Goal: Information Seeking & Learning: Get advice/opinions

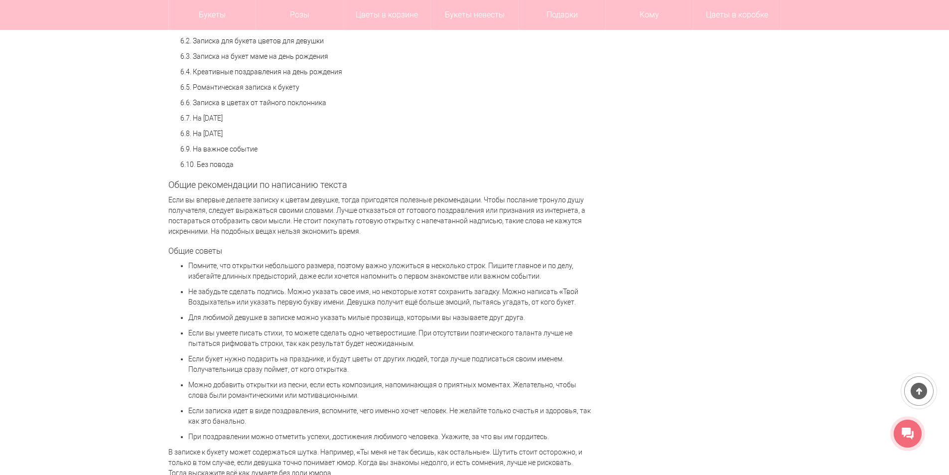
scroll to position [897, 0]
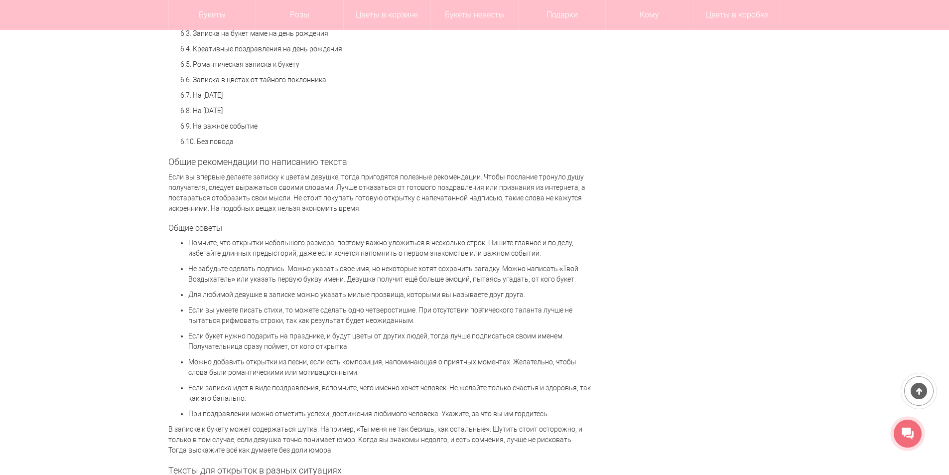
click at [398, 182] on p "Если вы впервые делаете записку к цветам девушке, тогда пригодятся полезные рек…" at bounding box center [379, 193] width 423 height 42
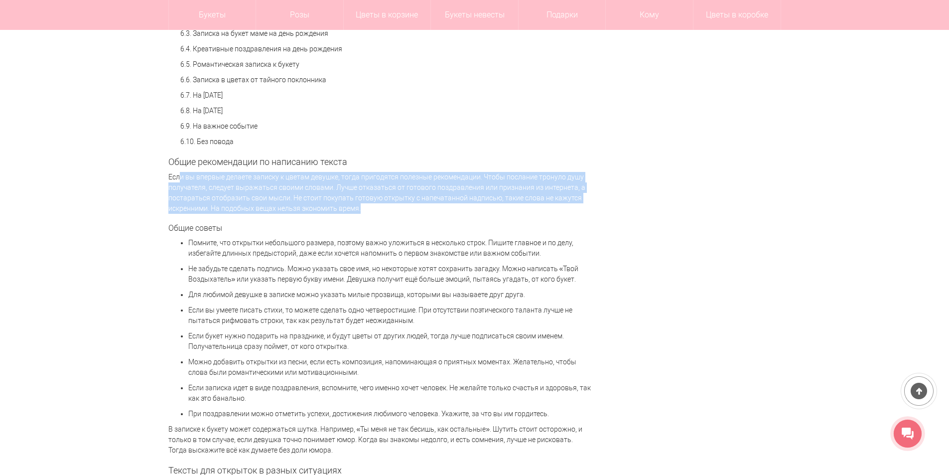
click at [398, 182] on p "Если вы впервые делаете записку к цветам девушке, тогда пригодятся полезные рек…" at bounding box center [379, 193] width 423 height 42
click at [428, 193] on p "Если вы впервые делаете записку к цветам девушке, тогда пригодятся полезные рек…" at bounding box center [379, 193] width 423 height 42
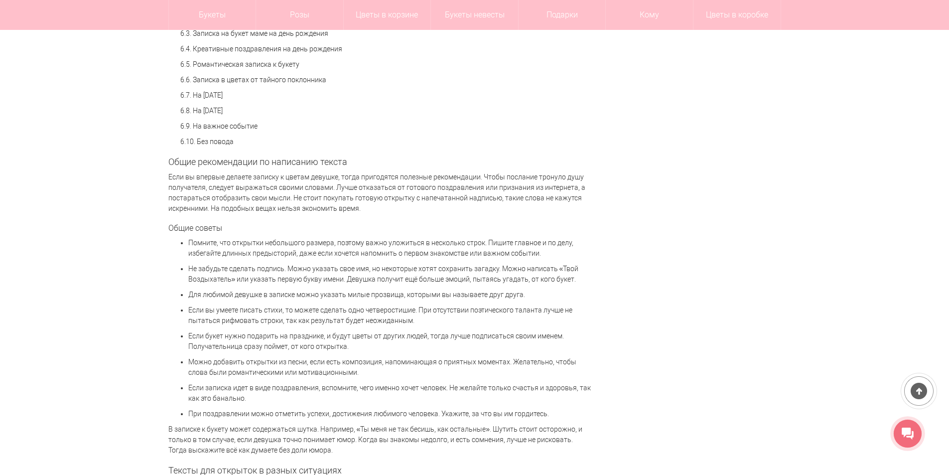
click at [474, 207] on p "Если вы впервые делаете записку к цветам девушке, тогда пригодятся полезные рек…" at bounding box center [379, 193] width 423 height 42
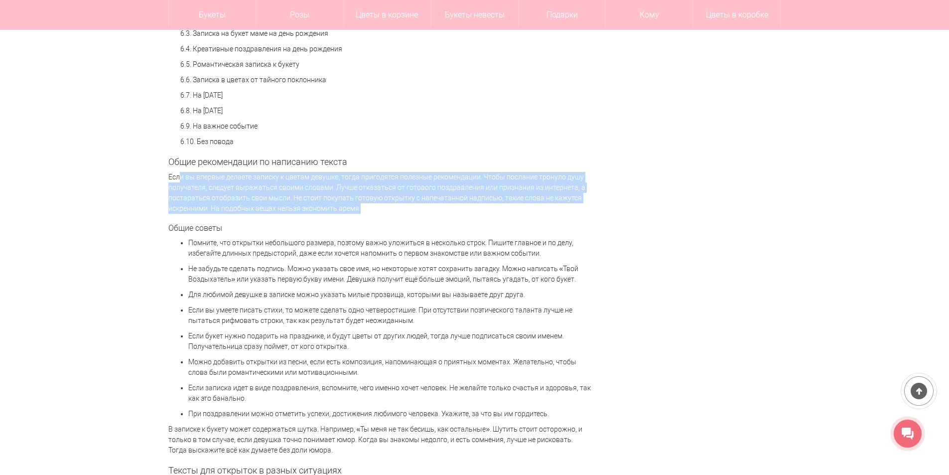
click at [474, 207] on p "Если вы впервые делаете записку к цветам девушке, тогда пригодятся полезные рек…" at bounding box center [379, 193] width 423 height 42
click at [484, 209] on p "Если вы впервые делаете записку к цветам девушке, тогда пригодятся полезные рек…" at bounding box center [379, 193] width 423 height 42
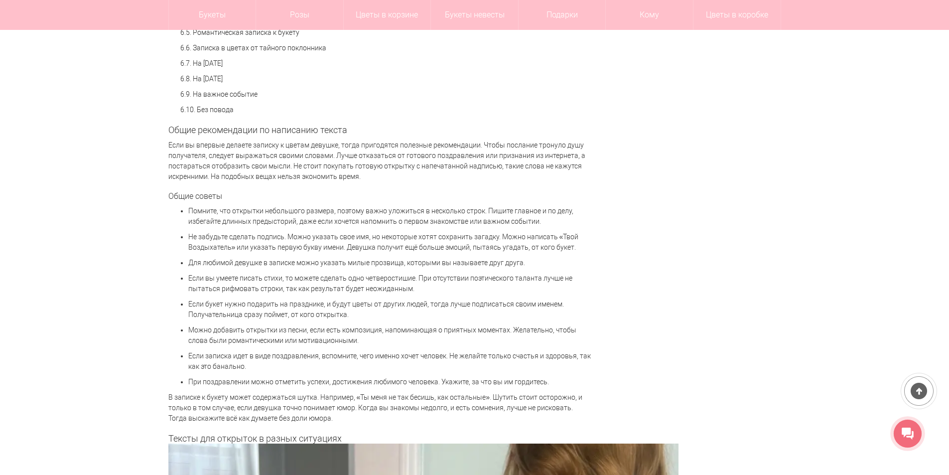
scroll to position [946, 0]
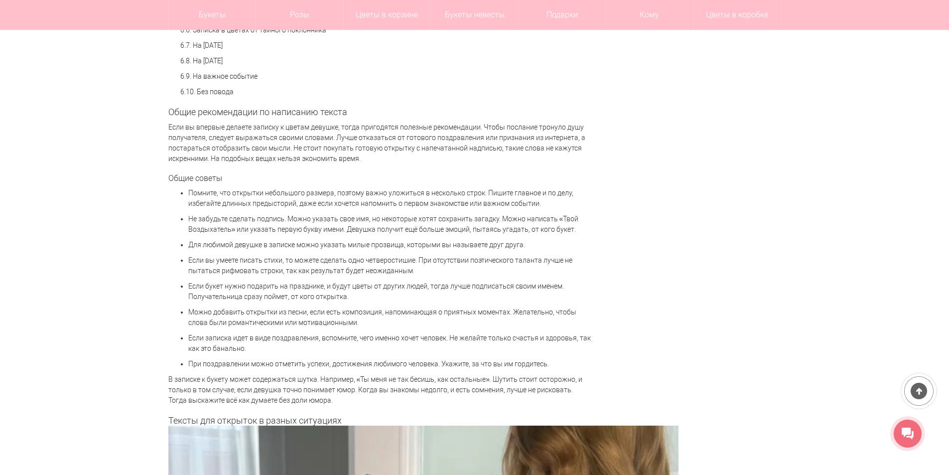
click at [369, 194] on p "Помните, что открытки небольшого размера, поэтому важно уложиться в несколько с…" at bounding box center [389, 198] width 403 height 21
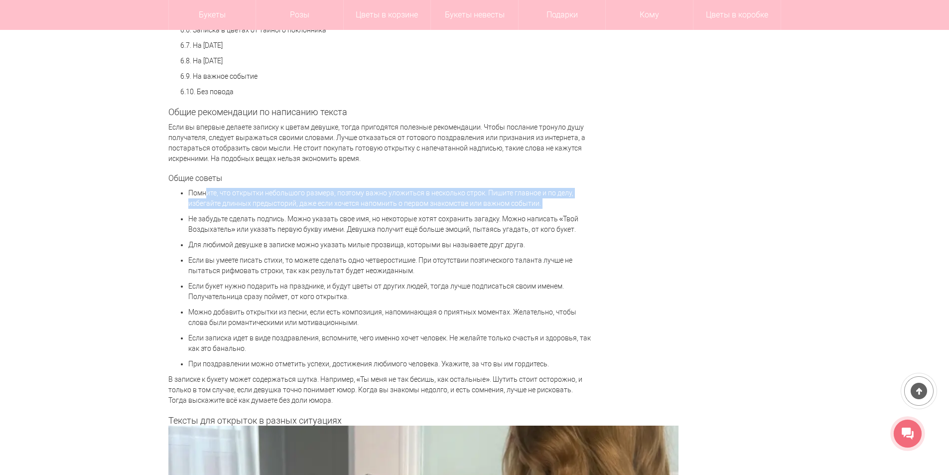
click at [369, 194] on p "Помните, что открытки небольшого размера, поэтому важно уложиться в несколько с…" at bounding box center [389, 198] width 403 height 21
click at [412, 198] on p "Помните, что открытки небольшого размера, поэтому важно уложиться в несколько с…" at bounding box center [389, 198] width 403 height 21
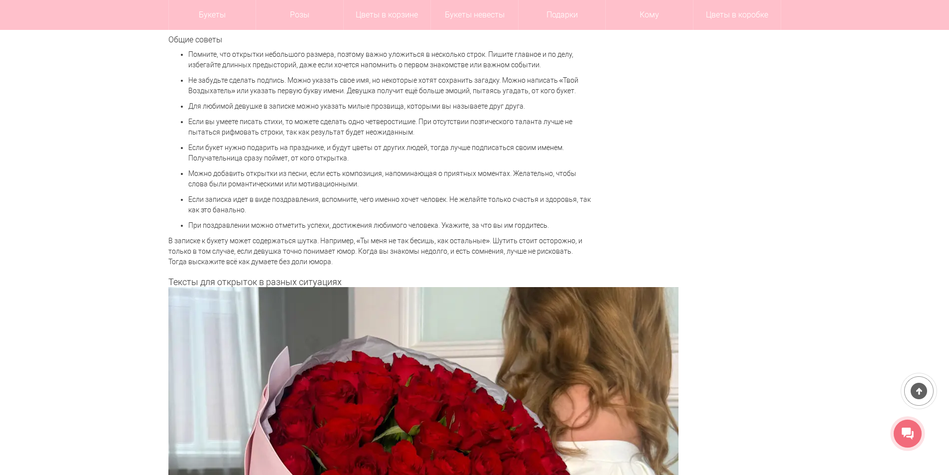
scroll to position [1096, 0]
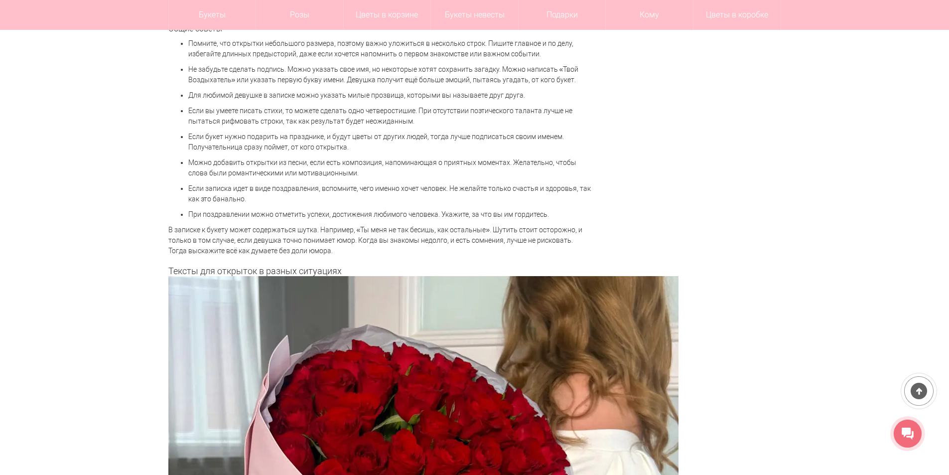
click at [186, 238] on p "В записке к букету может содержаться шутка. Например, «Ты меня не так бесишь, к…" at bounding box center [379, 240] width 423 height 31
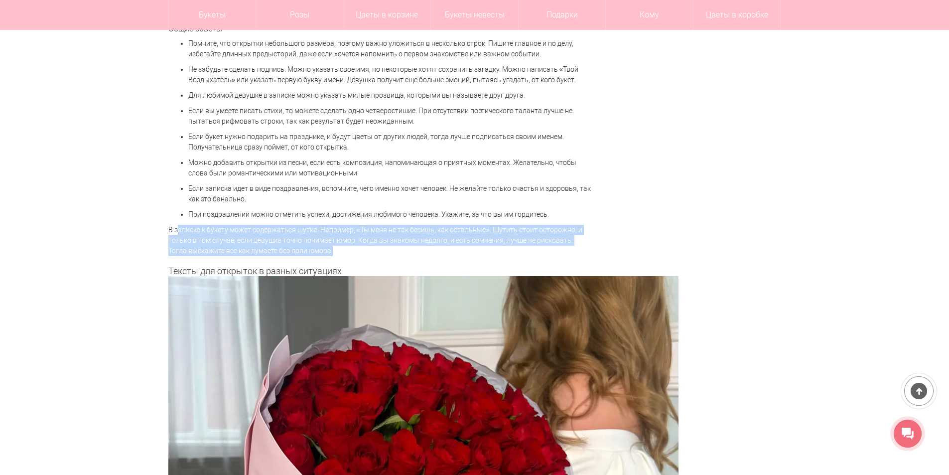
click at [186, 238] on p "В записке к букету может содержаться шутка. Например, «Ты меня не так бесишь, к…" at bounding box center [379, 240] width 423 height 31
click at [309, 249] on p "В записке к букету может содержаться шутка. Например, «Ты меня не так бесишь, к…" at bounding box center [379, 240] width 423 height 31
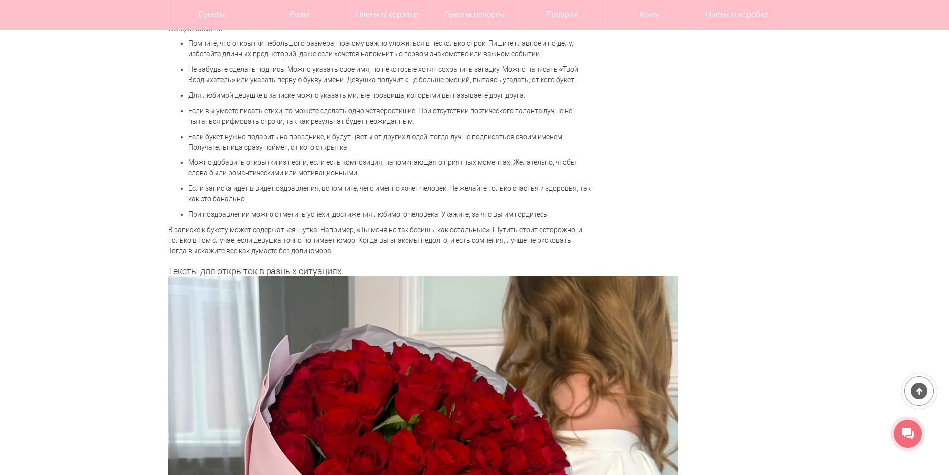
click at [396, 241] on p "В записке к букету может содержаться шутка. Например, «Ты меня не так бесишь, к…" at bounding box center [379, 240] width 423 height 31
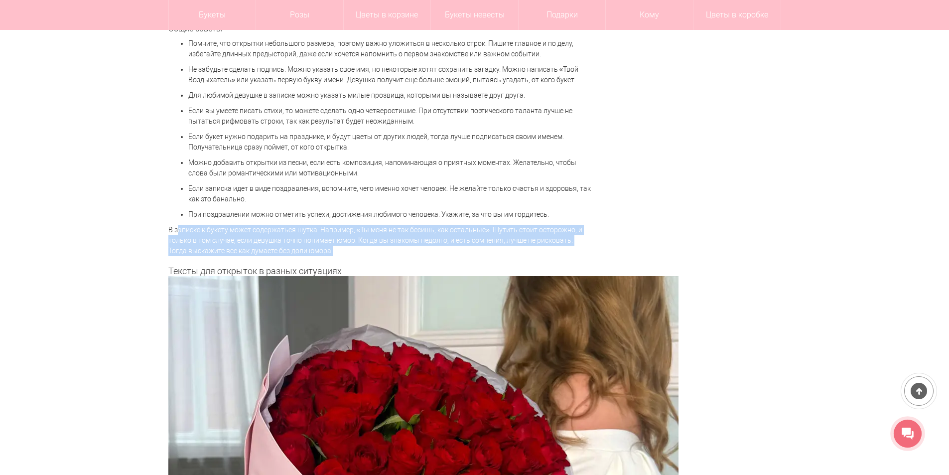
click at [396, 241] on p "В записке к букету может содержаться шутка. Например, «Ты меня не так бесишь, к…" at bounding box center [379, 240] width 423 height 31
click at [409, 245] on p "В записке к букету может содержаться шутка. Например, «Ты меня не так бесишь, к…" at bounding box center [379, 240] width 423 height 31
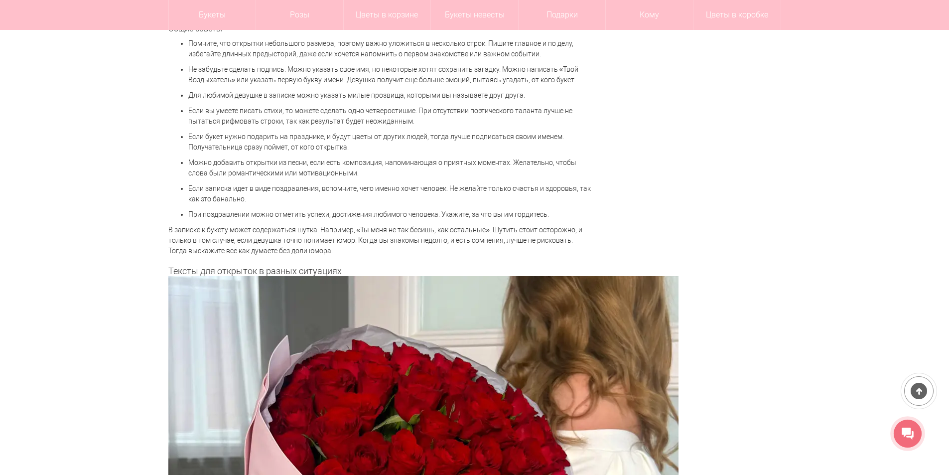
click at [379, 237] on p "В записке к букету может содержаться шутка. Например, «Ты меня не так бесишь, к…" at bounding box center [379, 240] width 423 height 31
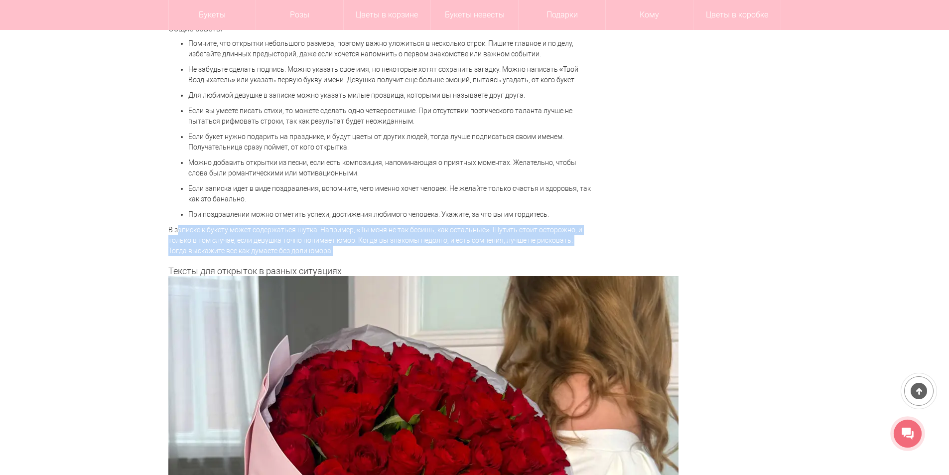
click at [379, 237] on p "В записке к букету может содержаться шутка. Например, «Ты меня не так бесишь, к…" at bounding box center [379, 240] width 423 height 31
click at [407, 249] on p "В записке к букету может содержаться шутка. Например, «Ты меня не так бесишь, к…" at bounding box center [379, 240] width 423 height 31
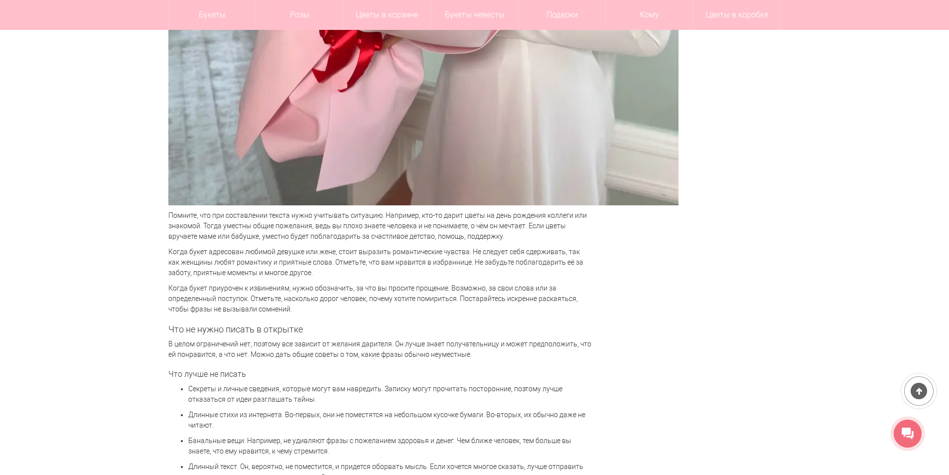
scroll to position [1694, 0]
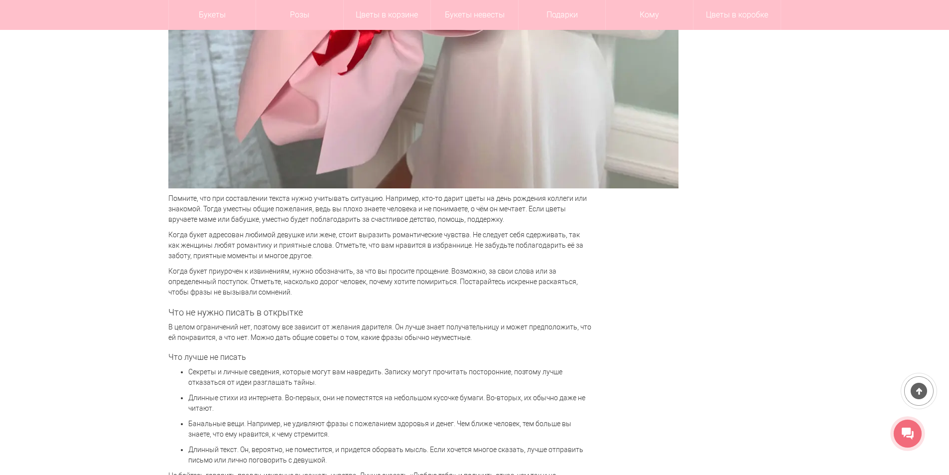
click at [272, 210] on p "Помните, что при составлении текста нужно учитывать ситуацию. Например, кто-то …" at bounding box center [379, 208] width 423 height 31
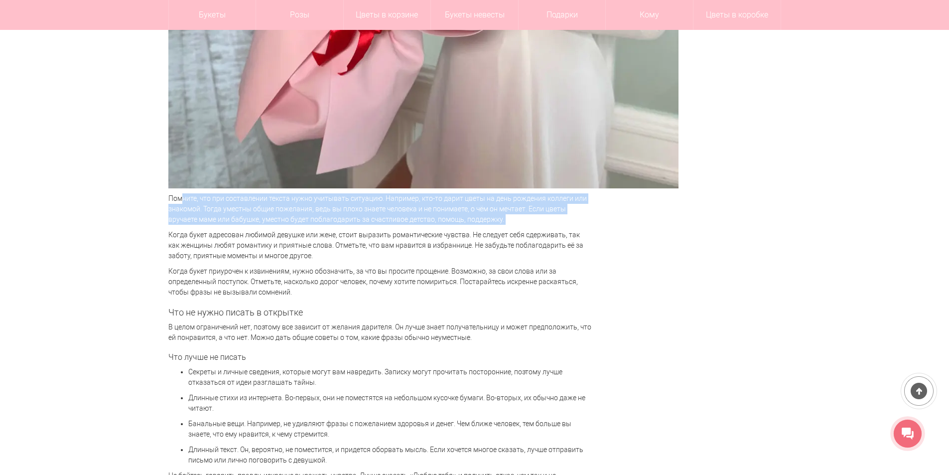
click at [272, 210] on p "Помните, что при составлении текста нужно учитывать ситуацию. Например, кто-то …" at bounding box center [379, 208] width 423 height 31
click at [323, 218] on p "Помните, что при составлении текста нужно учитывать ситуацию. Например, кто-то …" at bounding box center [379, 208] width 423 height 31
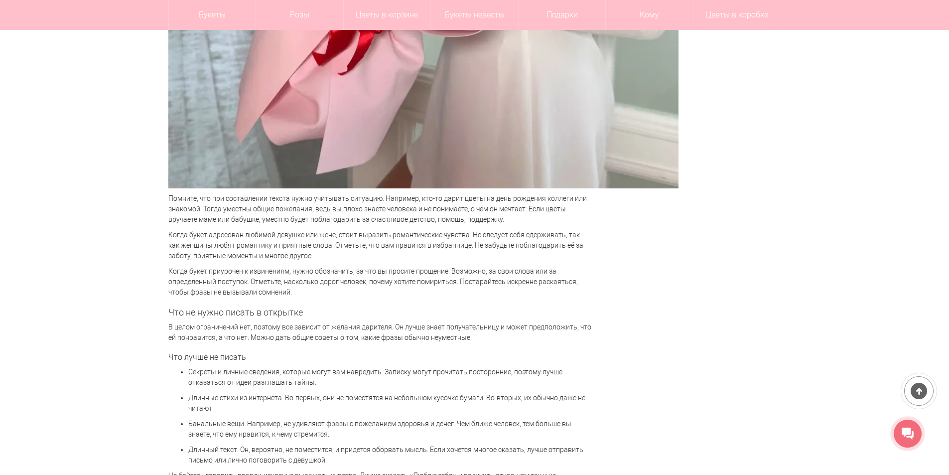
click at [322, 254] on p "Когда букет адресован любимой девушке или жене, стоит выразить романтические чу…" at bounding box center [379, 245] width 423 height 31
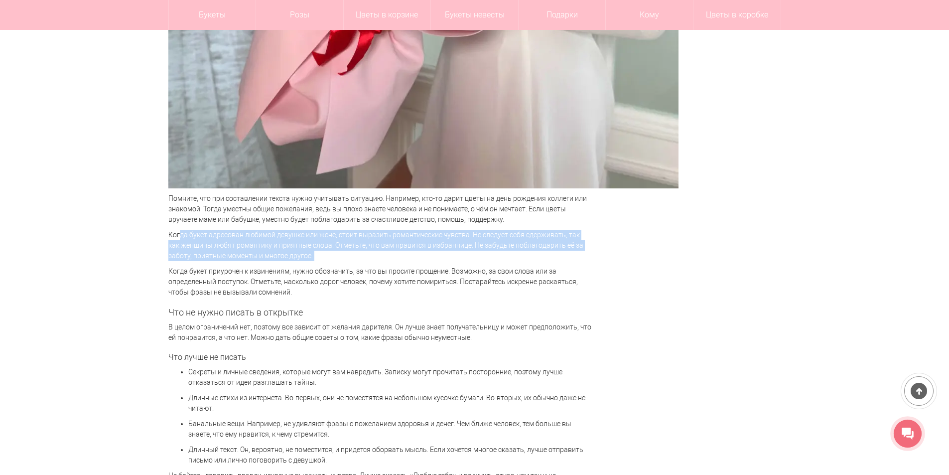
click at [322, 254] on p "Когда букет адресован любимой девушке или жене, стоит выразить романтические чу…" at bounding box center [379, 245] width 423 height 31
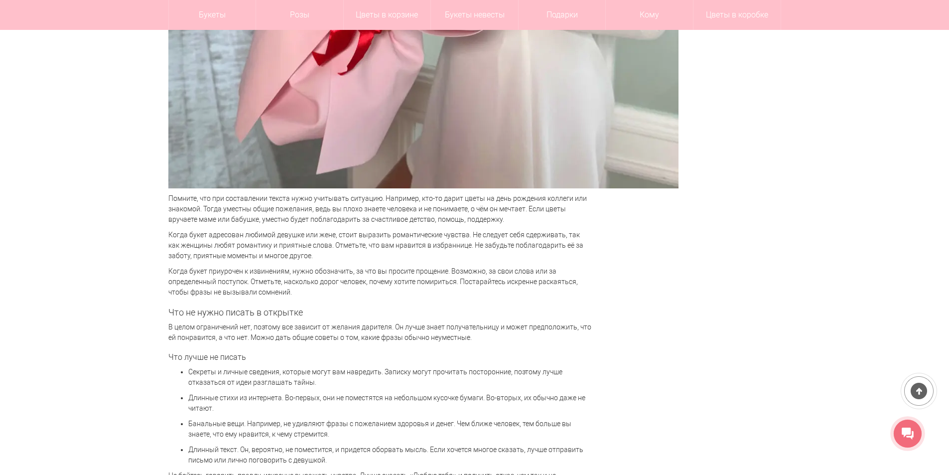
click at [358, 266] on p "Когда букет приурочен к извинениям, нужно обозначить, за что вы просите прощени…" at bounding box center [379, 281] width 423 height 31
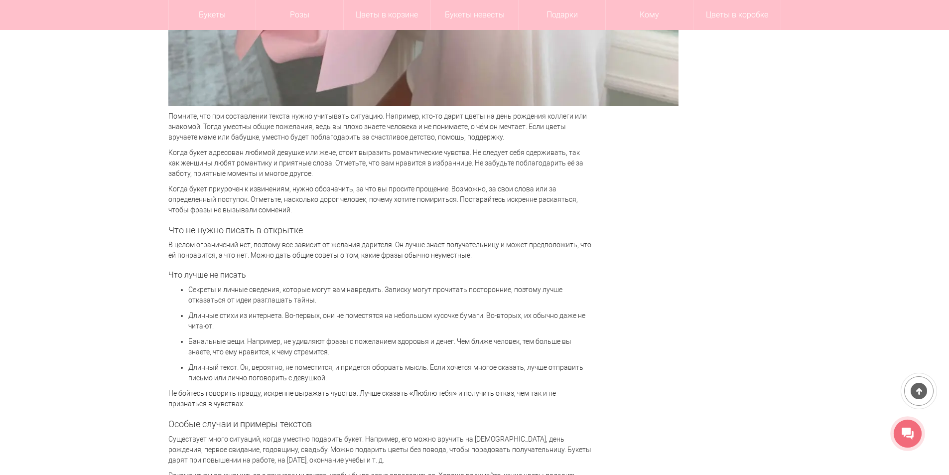
scroll to position [1793, 0]
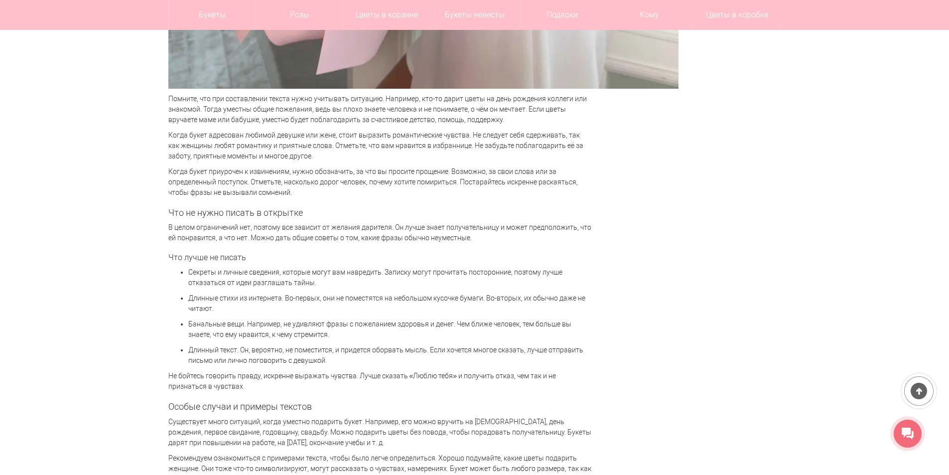
click at [246, 268] on p "Секреты и личные сведения, которые могут вам навредить. Записку могут прочитать…" at bounding box center [389, 277] width 403 height 21
drag, startPoint x: 303, startPoint y: 279, endPoint x: 317, endPoint y: 282, distance: 14.4
click at [303, 279] on p "Секреты и личные сведения, которые могут вам навредить. Записку могут прочитать…" at bounding box center [389, 277] width 403 height 21
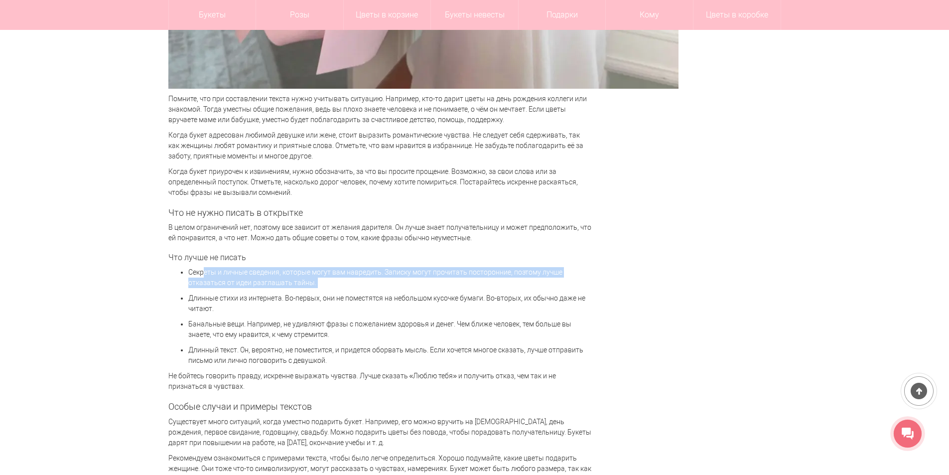
click at [352, 274] on p "Секреты и личные сведения, которые могут вам навредить. Записку могут прочитать…" at bounding box center [389, 277] width 403 height 21
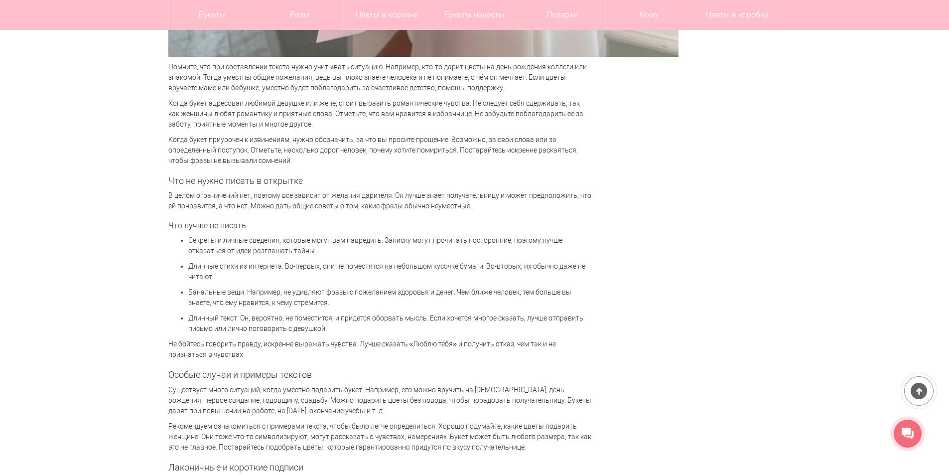
scroll to position [1843, 0]
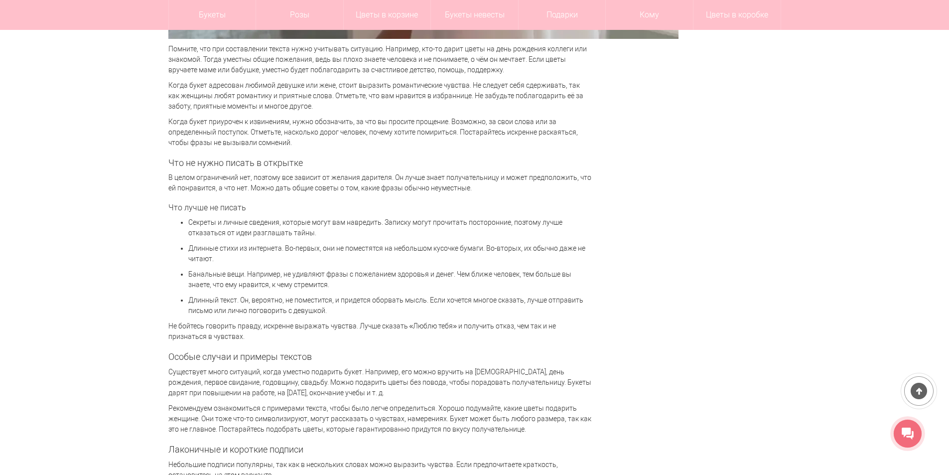
click at [305, 252] on p "Длинные стихи из интернета. Во-первых, они не поместятся на небольшом кусочке б…" at bounding box center [389, 253] width 403 height 21
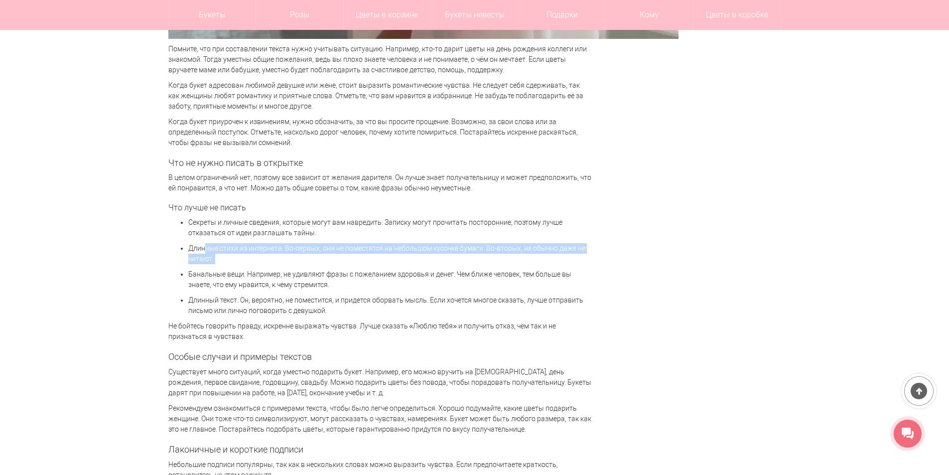
click at [305, 252] on p "Длинные стихи из интернета. Во-первых, они не поместятся на небольшом кусочке б…" at bounding box center [389, 253] width 403 height 21
click at [323, 262] on p "Длинные стихи из интернета. Во-первых, они не поместятся на небольшом кусочке б…" at bounding box center [389, 253] width 403 height 21
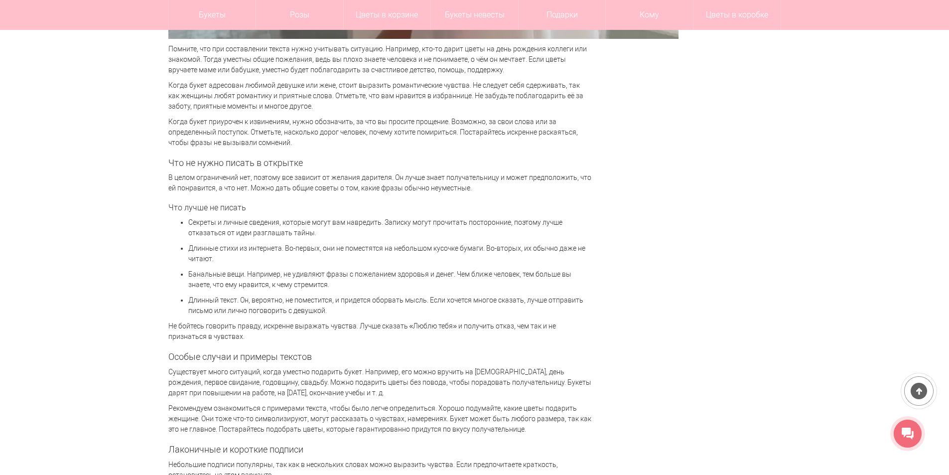
scroll to position [1893, 0]
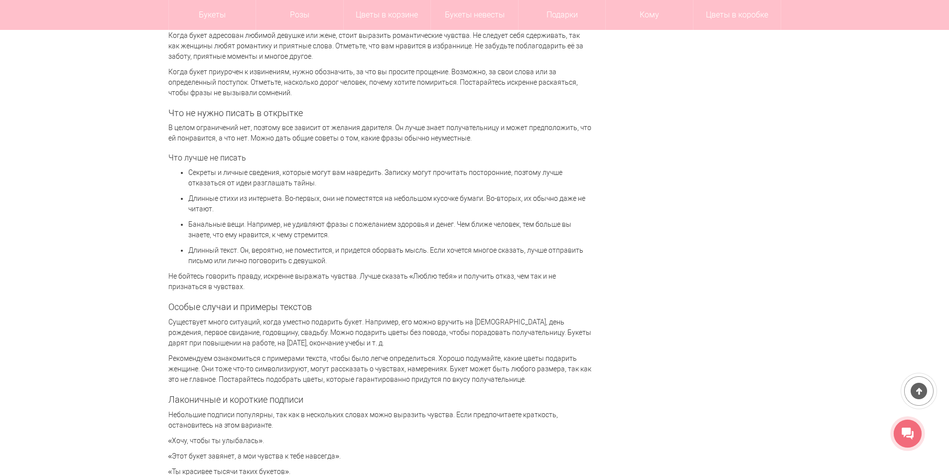
click at [320, 253] on p "Длинный текст. Он, вероятно, не поместится, и придется оборвать мысль. Если хоч…" at bounding box center [389, 255] width 403 height 21
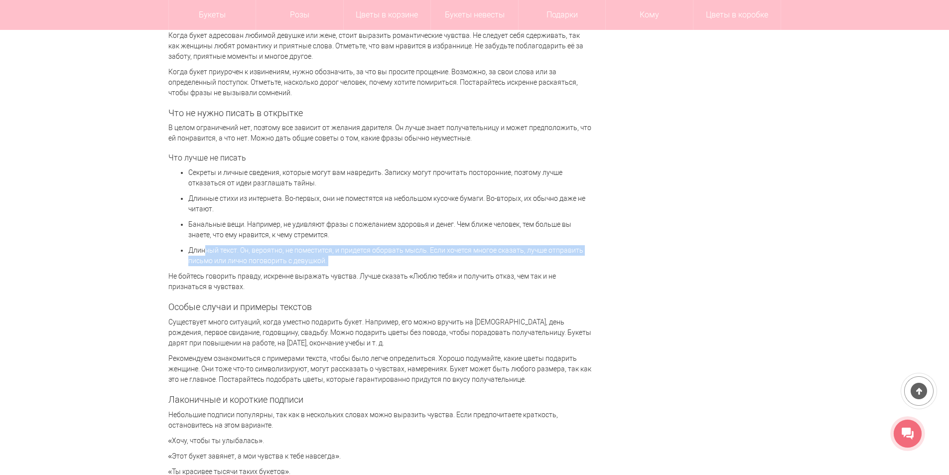
click at [320, 253] on p "Длинный текст. Он, вероятно, не поместится, и придется оборвать мысль. Если хоч…" at bounding box center [389, 255] width 403 height 21
click at [368, 258] on p "Длинный текст. Он, вероятно, не поместится, и придется оборвать мысль. Если хоч…" at bounding box center [389, 255] width 403 height 21
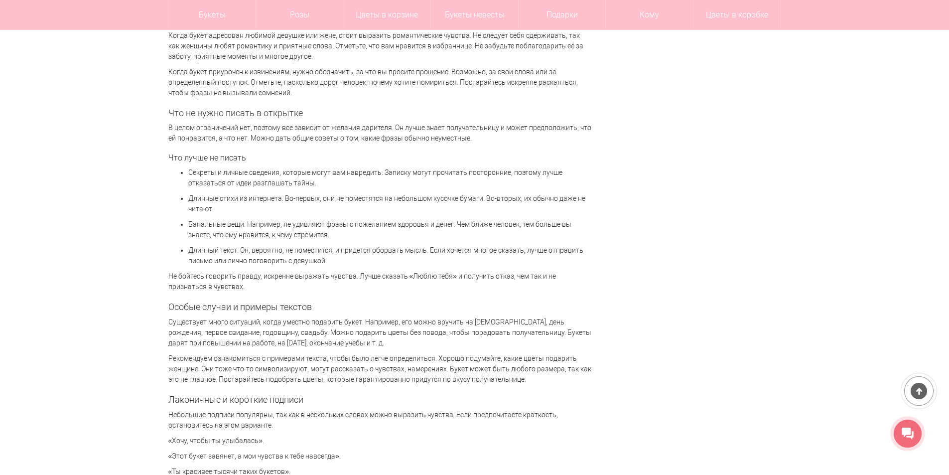
click at [358, 255] on p "Длинный текст. Он, вероятно, не поместится, и придется оборвать мысль. Если хоч…" at bounding box center [389, 255] width 403 height 21
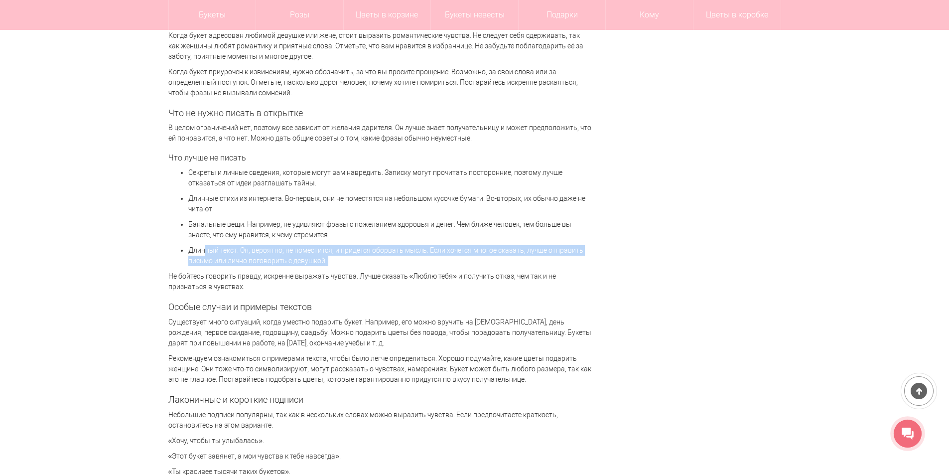
click at [358, 255] on p "Длинный текст. Он, вероятно, не поместится, и придется оборвать мысль. Если хоч…" at bounding box center [389, 255] width 403 height 21
click at [382, 261] on p "Длинный текст. Он, вероятно, не поместится, и придется оборвать мысль. Если хоч…" at bounding box center [389, 255] width 403 height 21
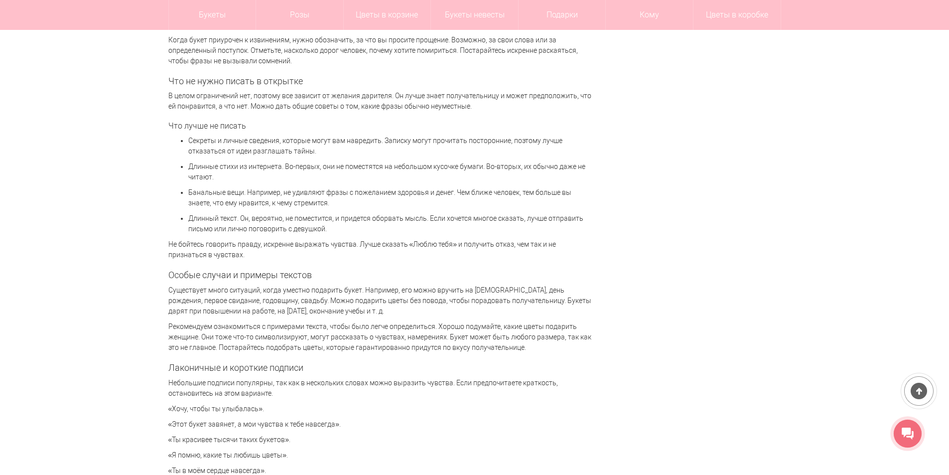
scroll to position [1943, 0]
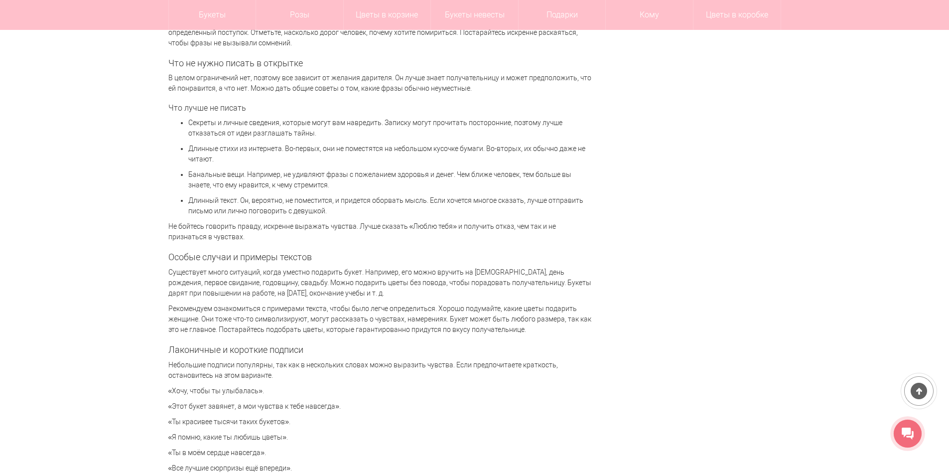
click at [374, 234] on p "Не бойтесь говорить правду, искренне выражать чувства. Лучше сказать «Люблю теб…" at bounding box center [379, 231] width 423 height 21
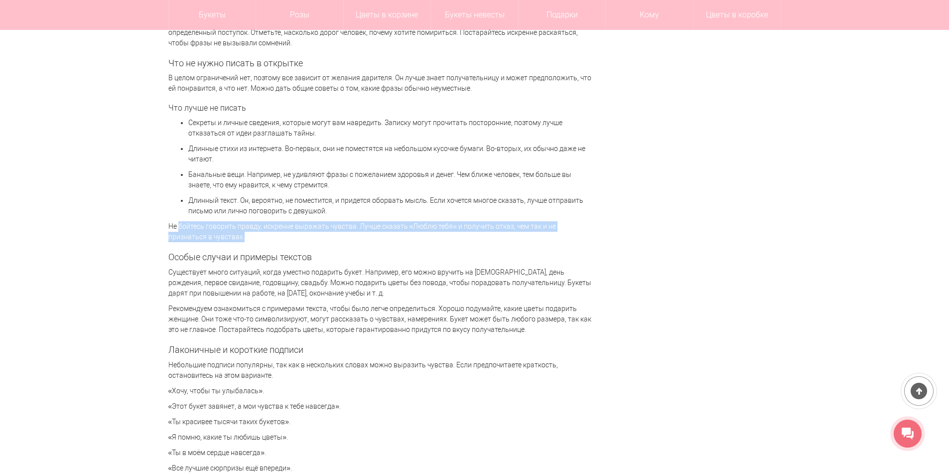
click at [374, 234] on p "Не бойтесь говорить правду, искренне выражать чувства. Лучше сказать «Люблю теб…" at bounding box center [379, 231] width 423 height 21
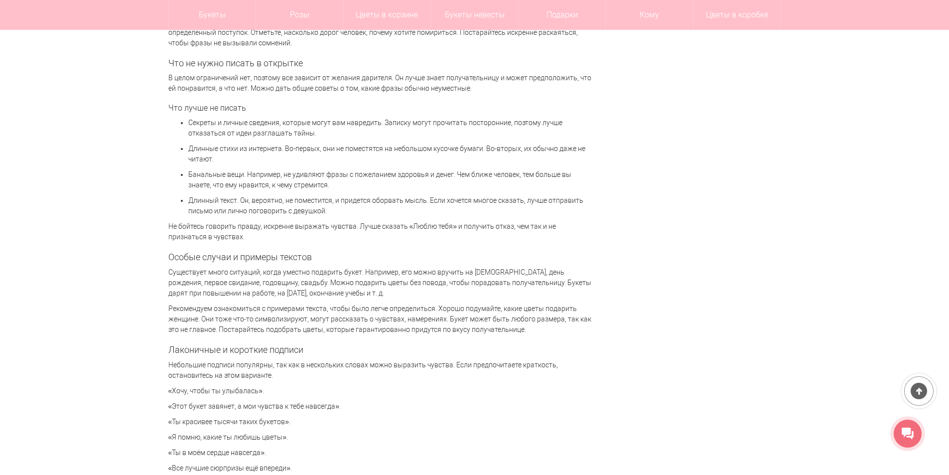
click at [398, 245] on div "Милая записка, которая приложена к букету цветов, придает композиции завершенны…" at bounding box center [379, 438] width 423 height 4412
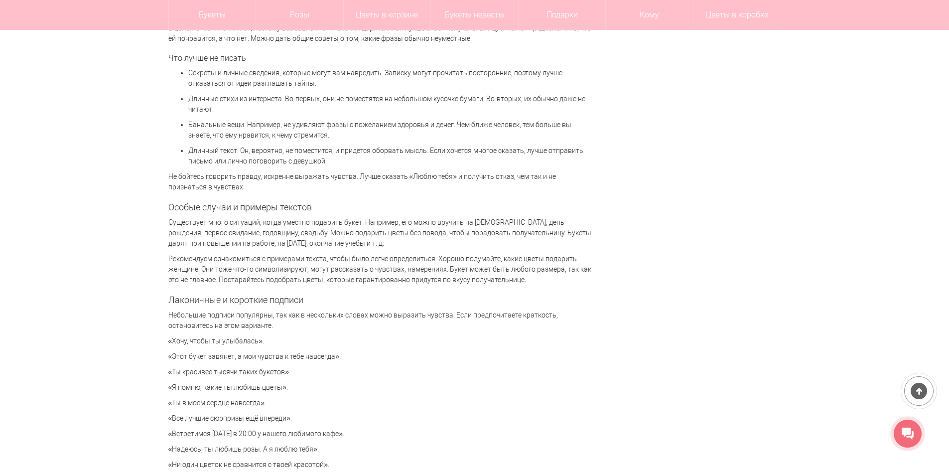
click at [278, 220] on p "Существует много ситуаций, когда уместно подарить букет. Например, его можно вр…" at bounding box center [379, 232] width 423 height 31
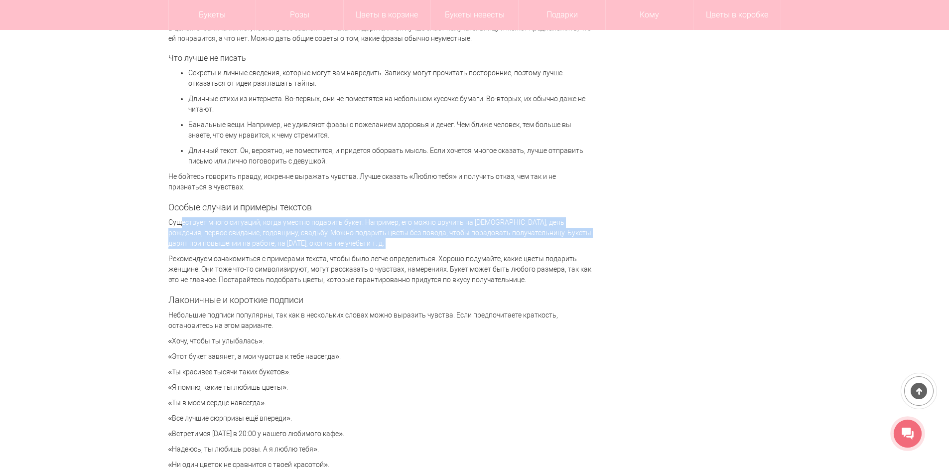
click at [278, 220] on p "Существует много ситуаций, когда уместно подарить букет. Например, его можно вр…" at bounding box center [379, 232] width 423 height 31
click at [326, 239] on p "Существует много ситуаций, когда уместно подарить букет. Например, его можно вр…" at bounding box center [379, 232] width 423 height 31
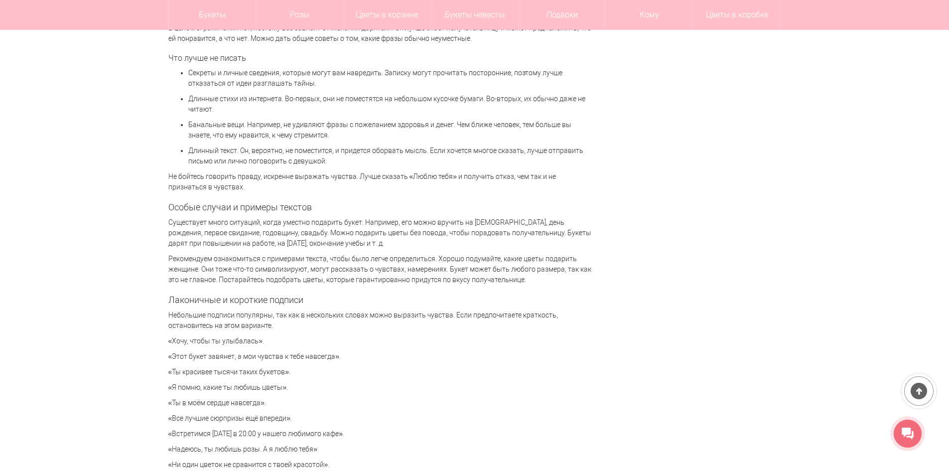
scroll to position [2042, 0]
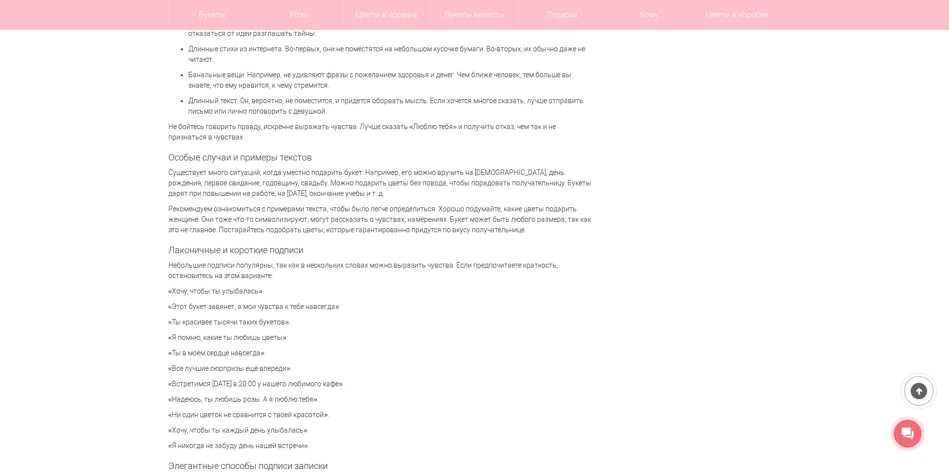
click at [364, 308] on p "«Этот букет завянет, а мои чувства к тебе навсегда»." at bounding box center [379, 306] width 423 height 10
click at [375, 308] on p "«Этот букет завянет, а мои чувства к тебе навсегда»." at bounding box center [379, 306] width 423 height 10
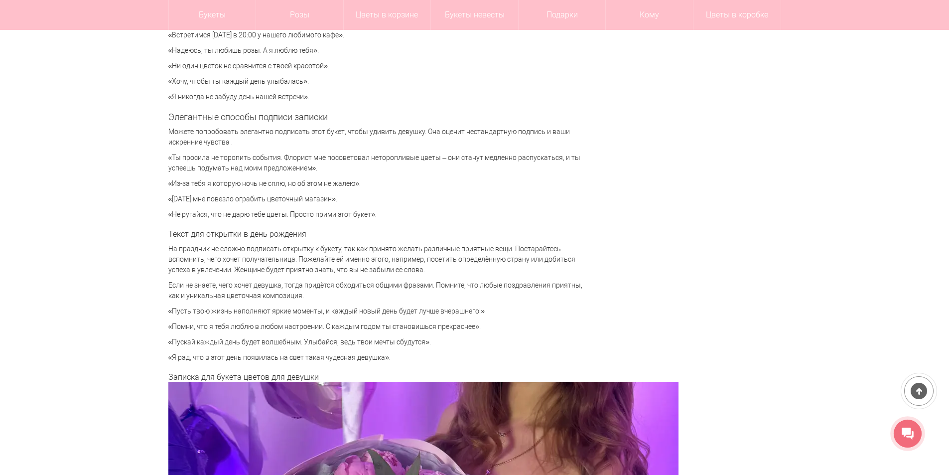
scroll to position [2441, 0]
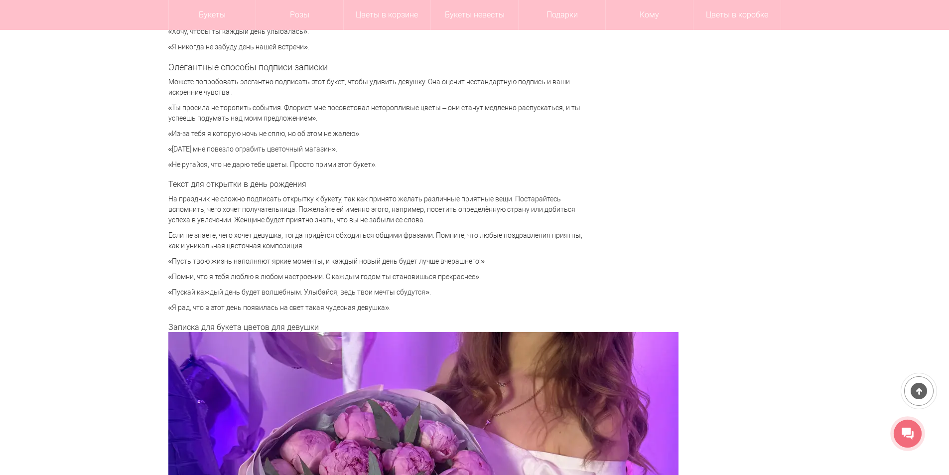
click at [255, 212] on p "На праздник не сложно подписать открытку к букету, так как принято желать разли…" at bounding box center [379, 209] width 423 height 31
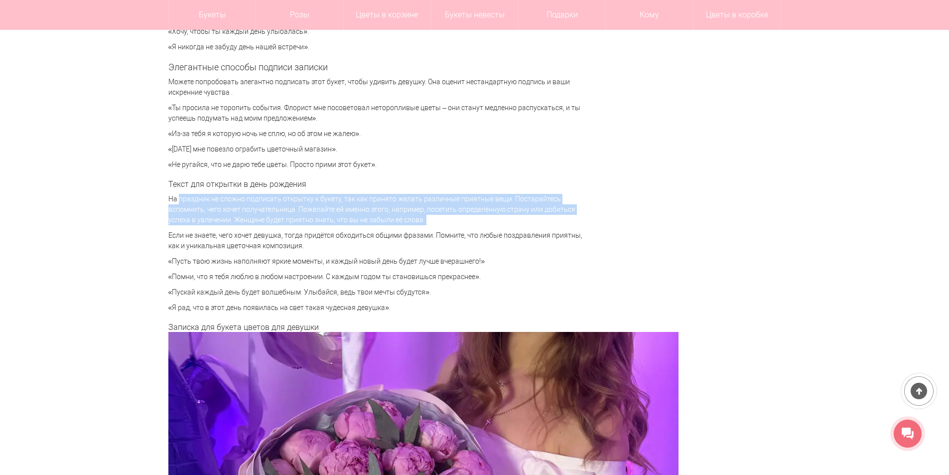
click at [255, 212] on p "На праздник не сложно подписать открытку к букету, так как принято желать разли…" at bounding box center [379, 209] width 423 height 31
click at [298, 217] on p "На праздник не сложно подписать открытку к букету, так как принято желать разли…" at bounding box center [379, 209] width 423 height 31
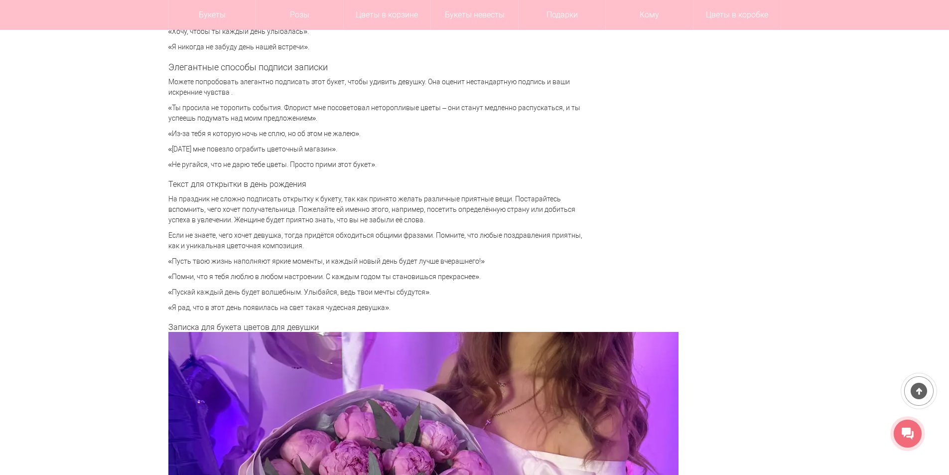
click at [274, 259] on p "«Пусть твою жизнь наполняют яркие моменты, и каждый новый день будет лучше вчер…" at bounding box center [379, 261] width 423 height 10
click at [310, 263] on p "«Пусть твою жизнь наполняют яркие моменты, и каждый новый день будет лучше вчер…" at bounding box center [379, 261] width 423 height 10
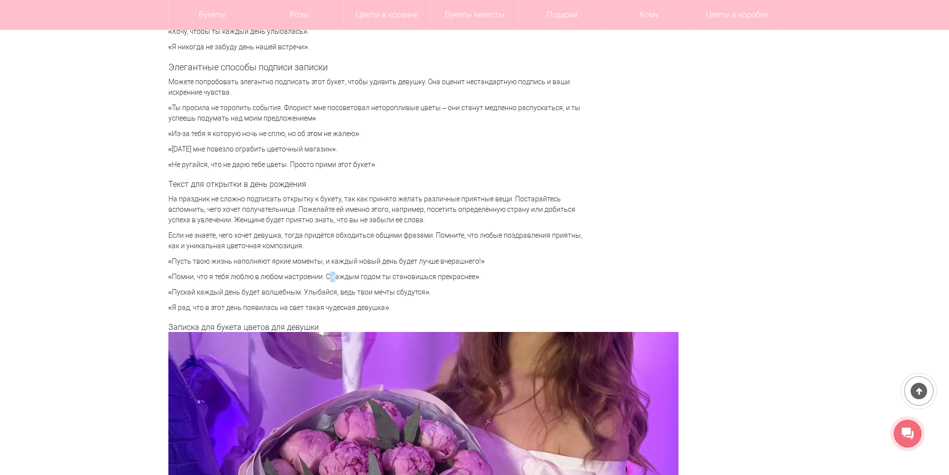
click at [333, 272] on p "«Помни, что я тебя люблю в любом настроении. С каждым годом ты становишься прек…" at bounding box center [379, 276] width 423 height 10
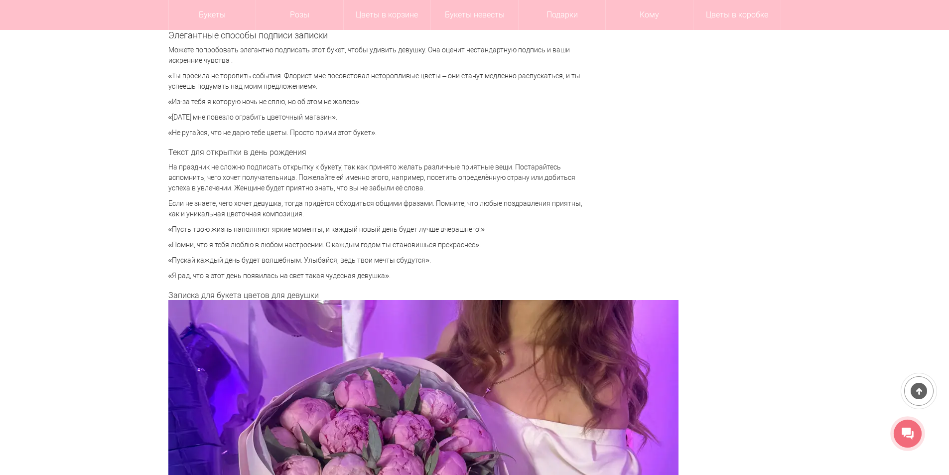
scroll to position [2491, 0]
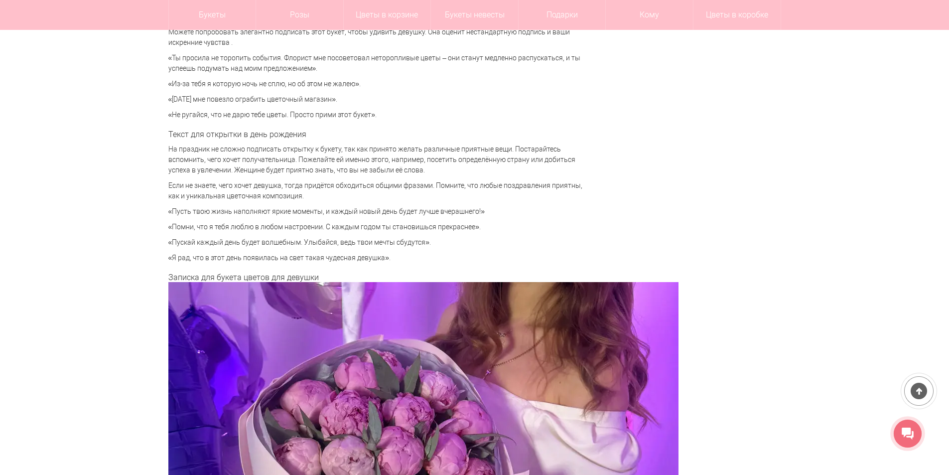
click at [347, 239] on p "«Пускай каждый день будет волшебным. Улыбайся, ведь твои мечты сбудутся»." at bounding box center [379, 242] width 423 height 10
click at [368, 248] on p "«Пускай каждый день будет волшебным. Улыбайся, ведь твои мечты сбудутся»." at bounding box center [379, 242] width 423 height 10
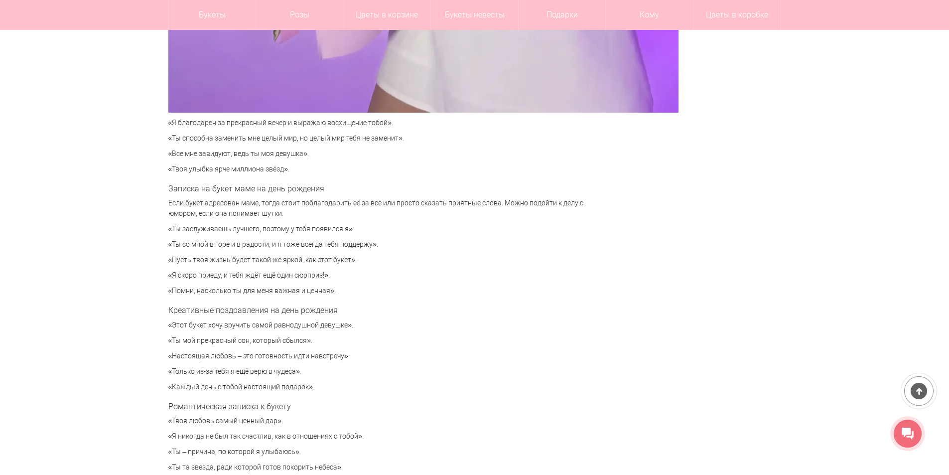
scroll to position [3188, 0]
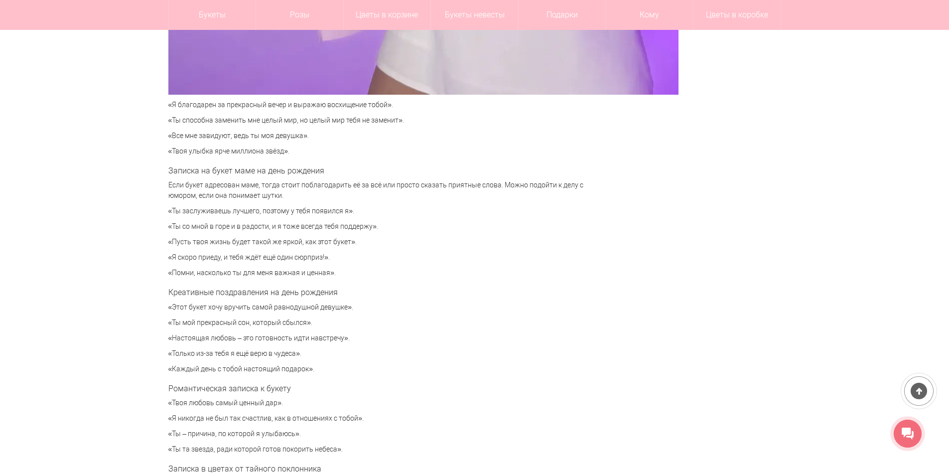
click at [241, 261] on p "«Я скоро приеду, и тебя ждёт ещё один сюрприз!»." at bounding box center [379, 257] width 423 height 10
click at [277, 277] on p "«Помни, насколько ты для меня важная и ценная»." at bounding box center [379, 273] width 423 height 10
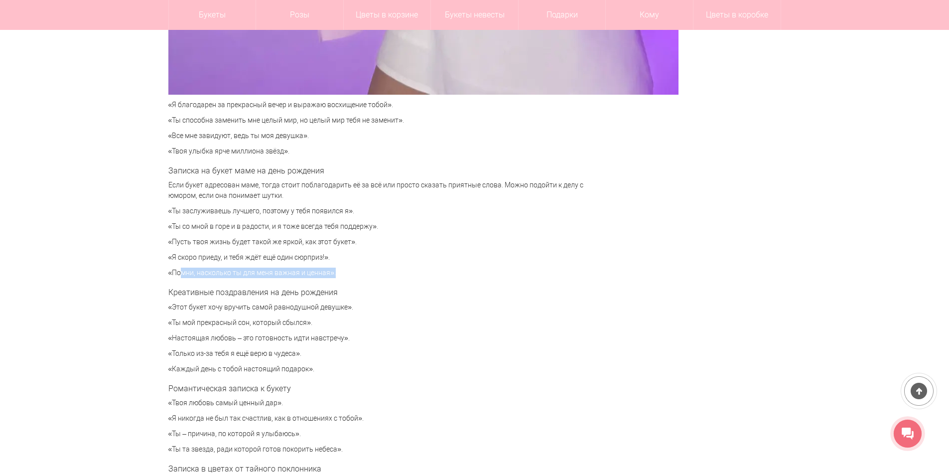
click at [277, 277] on p "«Помни, насколько ты для меня важная и ценная»." at bounding box center [379, 273] width 423 height 10
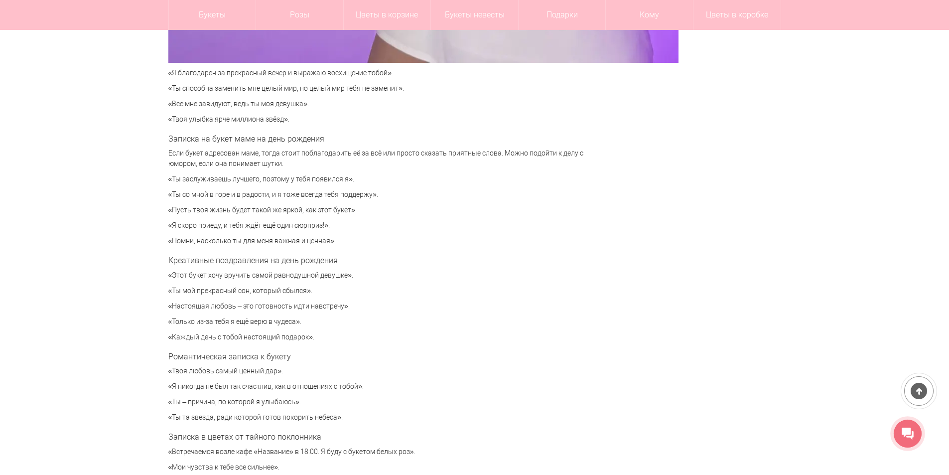
scroll to position [3238, 0]
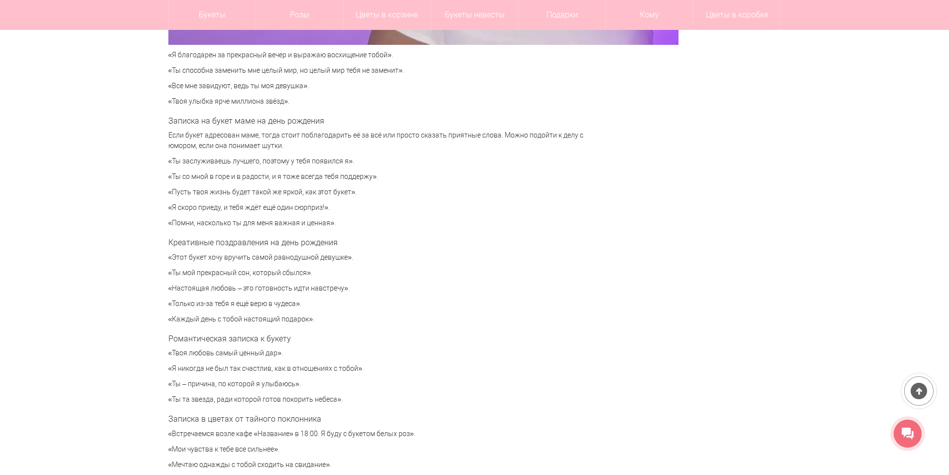
click at [277, 262] on p "«Этот букет хочу вручить самой равнодушной девушке»." at bounding box center [379, 257] width 423 height 10
click at [299, 270] on p "«Ты мой прекрасный сон, который сбылся»." at bounding box center [379, 273] width 423 height 10
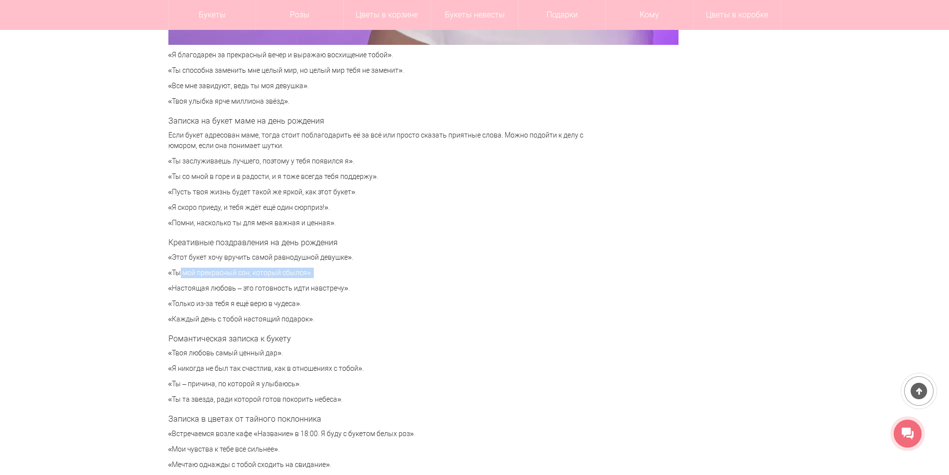
click at [299, 270] on p "«Ты мой прекрасный сон, который сбылся»." at bounding box center [379, 273] width 423 height 10
click at [319, 274] on p "«Ты мой прекрасный сон, который сбылся»." at bounding box center [379, 273] width 423 height 10
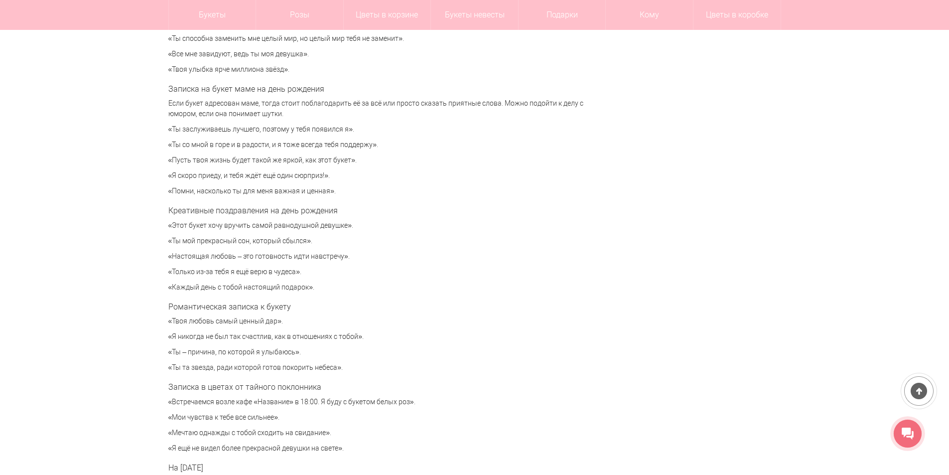
scroll to position [3288, 0]
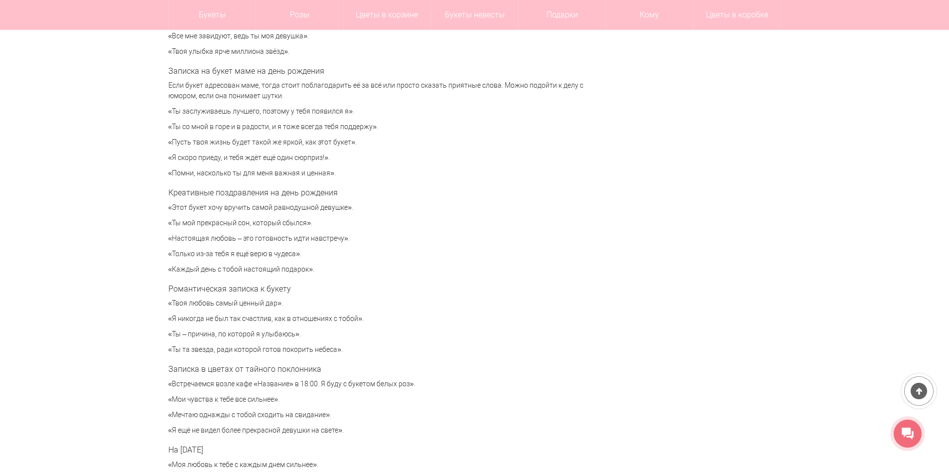
click at [272, 240] on p "«Настоящая любовь – это готовность идти навстречу»." at bounding box center [379, 238] width 423 height 10
click at [289, 249] on p "«Только из-за тебя я ещё верю в чудеса»." at bounding box center [379, 254] width 423 height 10
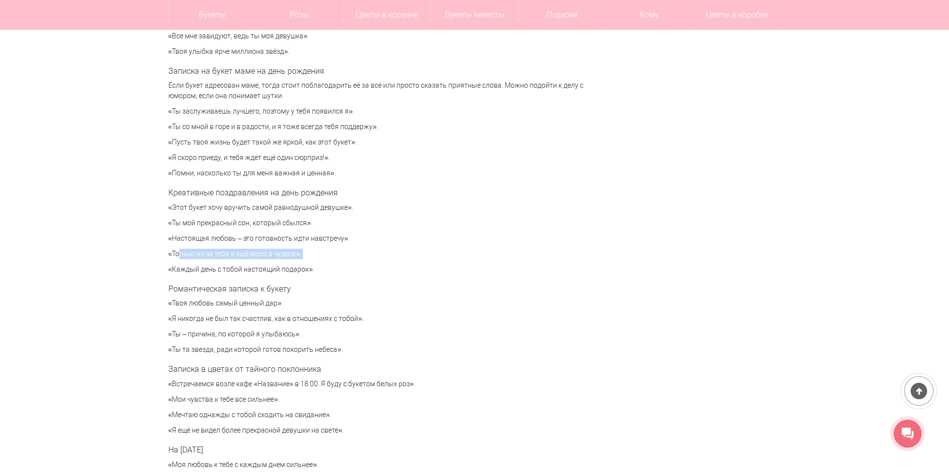
click at [289, 249] on p "«Только из-за тебя я ещё верю в чудеса»." at bounding box center [379, 254] width 423 height 10
click at [312, 257] on p "«Только из-за тебя я ещё верю в чудеса»." at bounding box center [379, 254] width 423 height 10
click at [284, 269] on p "«Каждый день с тобой настоящий подарок»." at bounding box center [379, 269] width 423 height 10
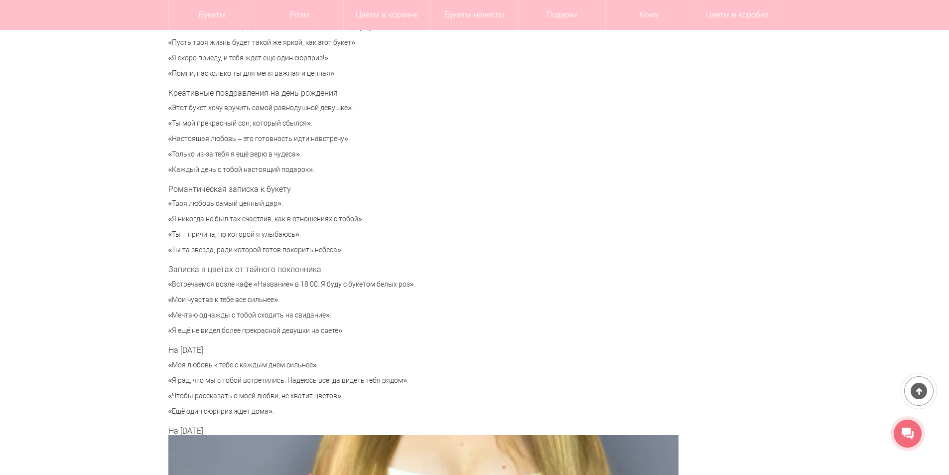
scroll to position [3437, 0]
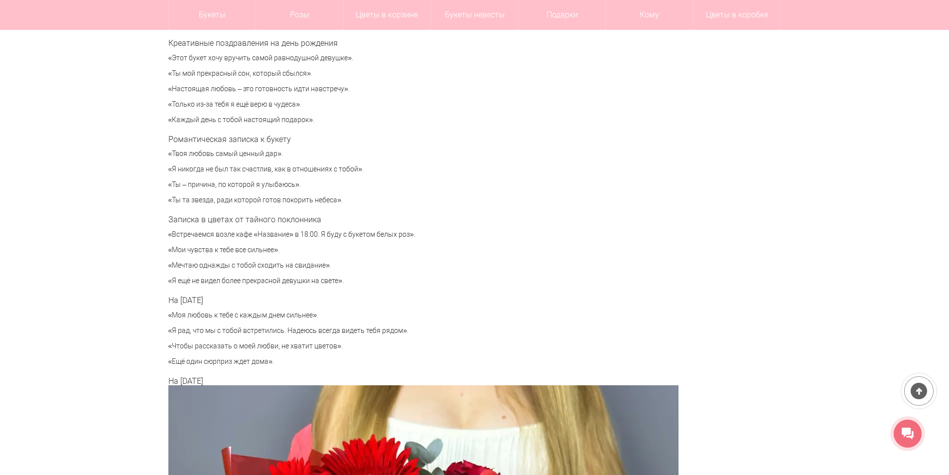
click at [285, 236] on p "«Встречаемся возле кафе «Название» в 18:00. Я буду с букетом белых роз»." at bounding box center [379, 234] width 423 height 10
click at [317, 254] on p "«Мои чувства к тебе все сильнее»." at bounding box center [379, 250] width 423 height 10
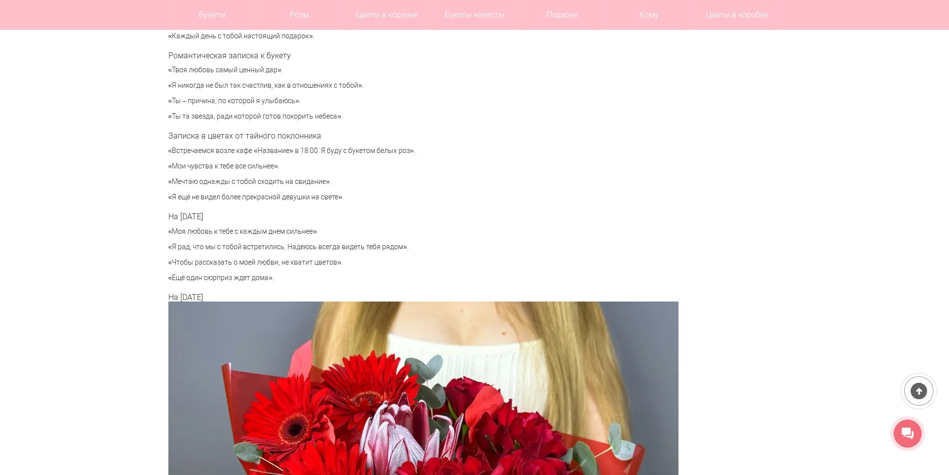
scroll to position [3537, 0]
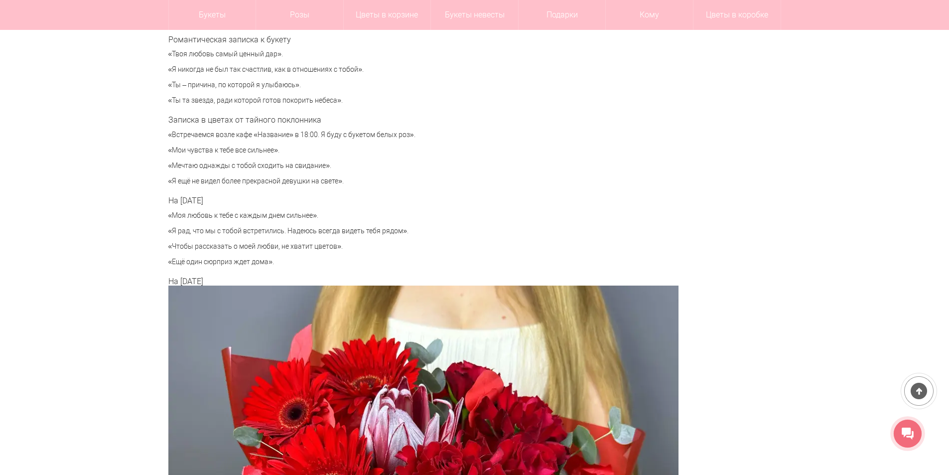
click at [307, 235] on p "«Я рад, что мы с тобой встретились. Надеюсь всегда видеть тебя рядом»." at bounding box center [379, 231] width 423 height 10
click at [325, 242] on p "«Чтобы рассказать о моей любви, не хватит цветов»." at bounding box center [379, 246] width 423 height 10
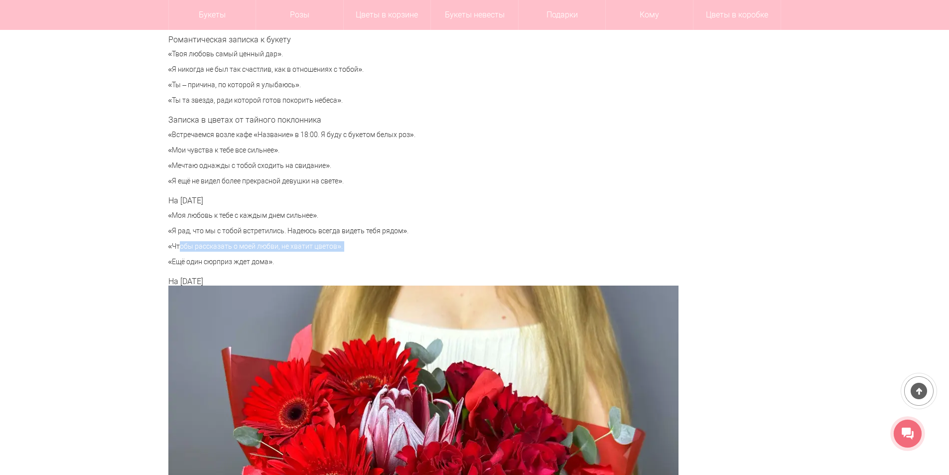
click at [325, 242] on p "«Чтобы рассказать о моей любви, не хватит цветов»." at bounding box center [379, 246] width 423 height 10
click at [346, 251] on p "«Чтобы рассказать о моей любви, не хватит цветов»." at bounding box center [379, 246] width 423 height 10
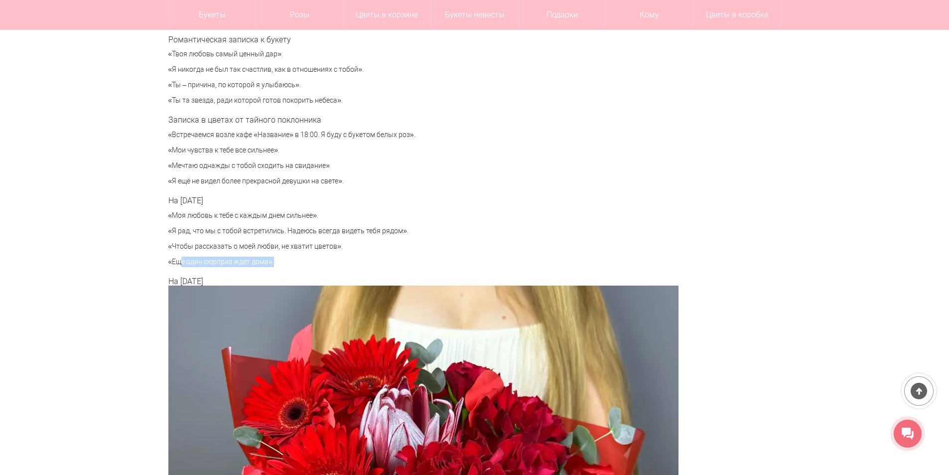
click at [302, 259] on p "«Ещё один сюрприз ждет дома»." at bounding box center [379, 262] width 423 height 10
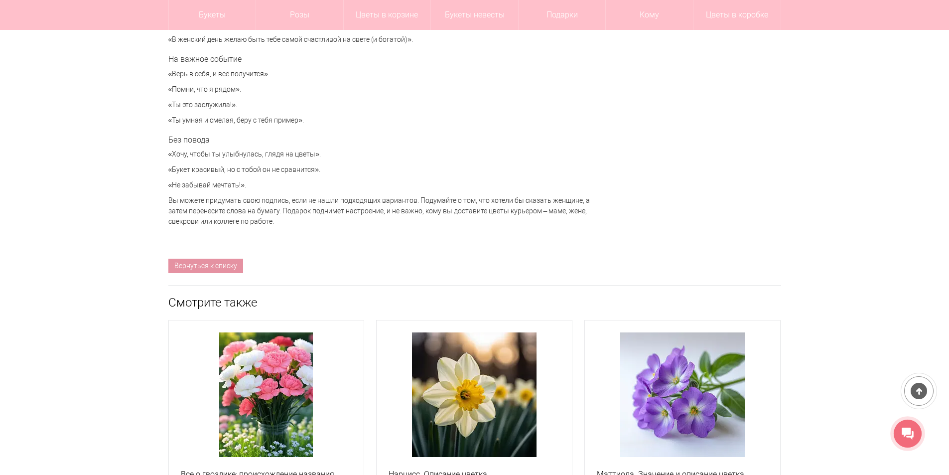
scroll to position [4384, 0]
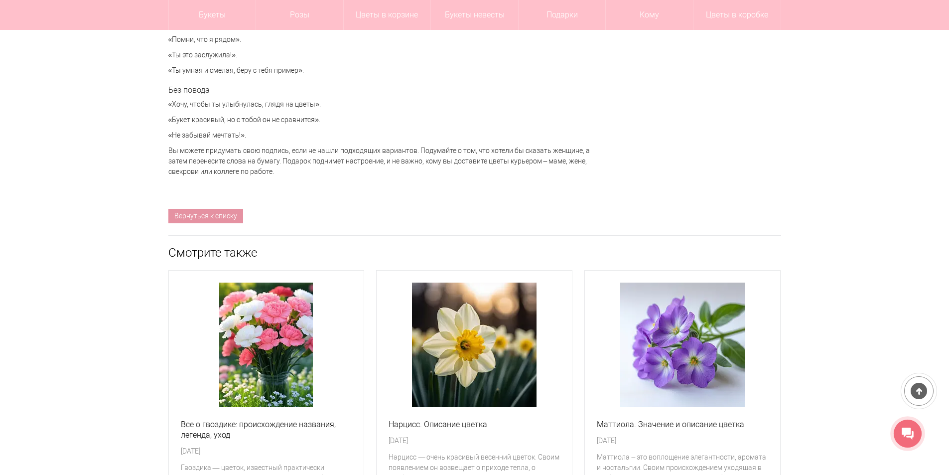
click at [251, 109] on p "«Хочу, чтобы ты улыбнулась, глядя на цветы»." at bounding box center [379, 104] width 423 height 10
click at [273, 119] on p "«Букет красивый, но с тобой он не сравнится»." at bounding box center [379, 120] width 423 height 10
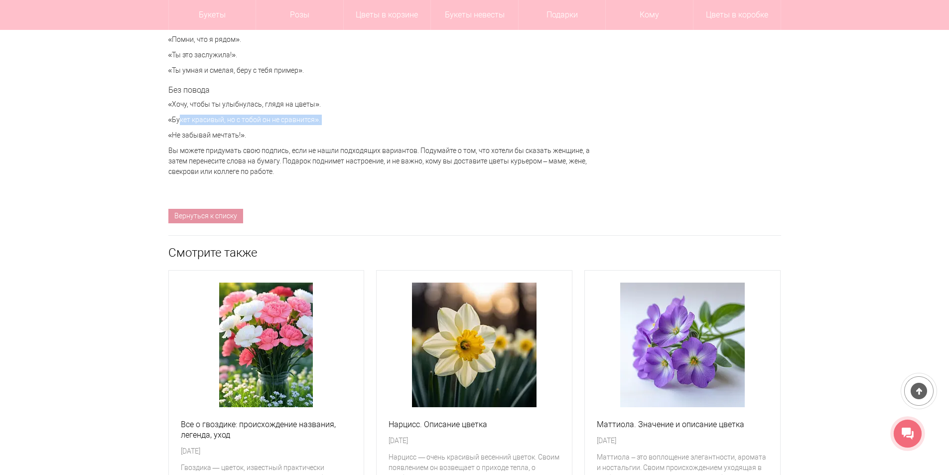
click at [273, 119] on p "«Букет красивый, но с тобой он не сравнится»." at bounding box center [379, 120] width 423 height 10
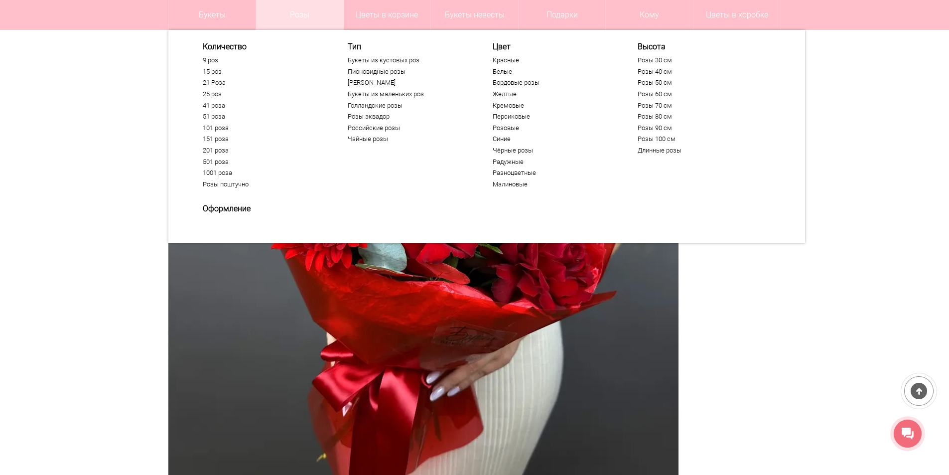
scroll to position [3757, 0]
